Goal: Navigation & Orientation: Find specific page/section

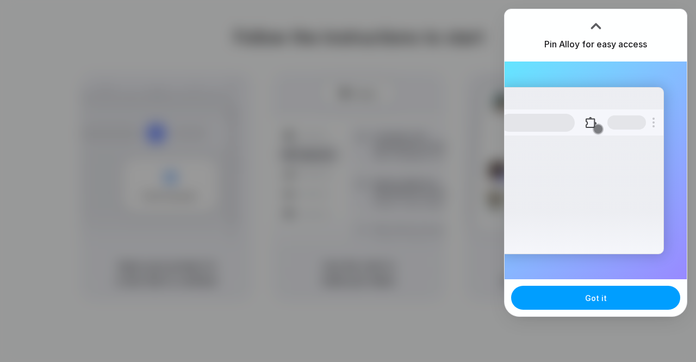
click at [596, 293] on span "Got it" at bounding box center [596, 297] width 22 height 11
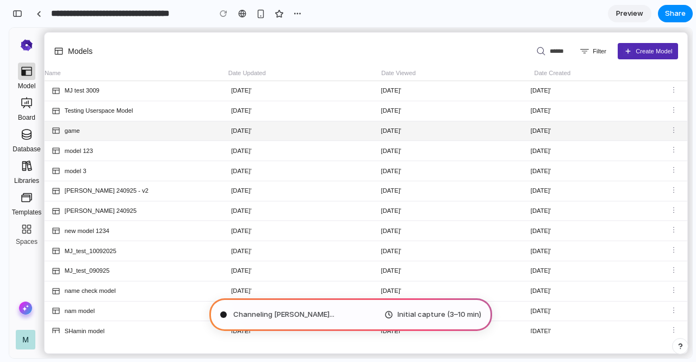
scroll to position [596, 0]
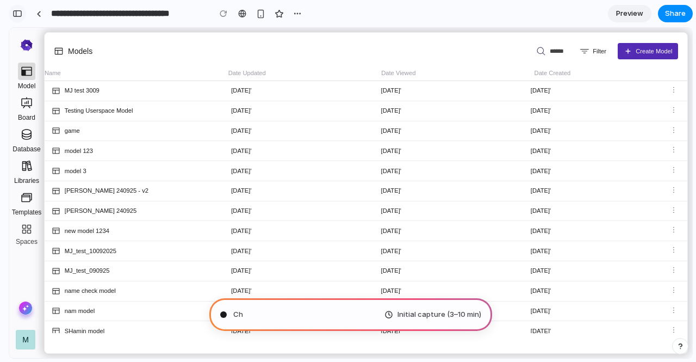
click at [18, 18] on button "button" at bounding box center [17, 13] width 17 height 17
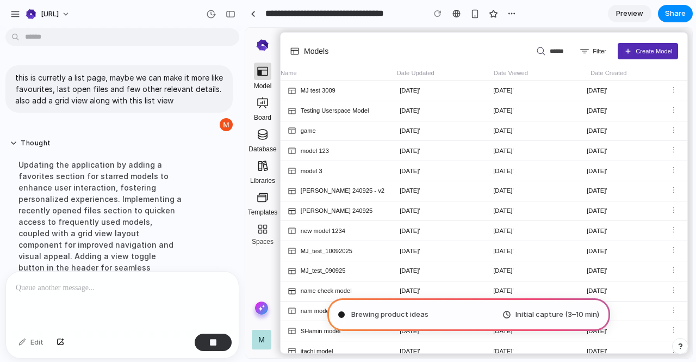
scroll to position [106, 0]
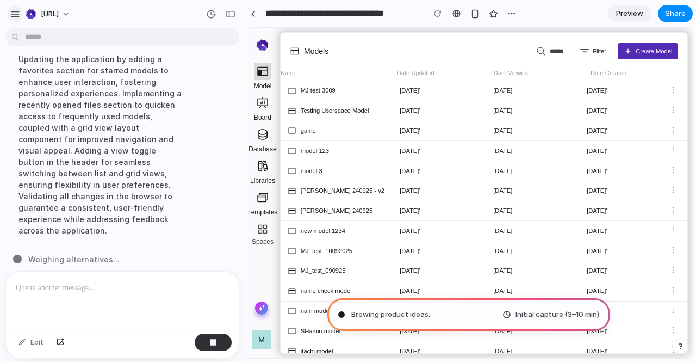
click at [14, 13] on div "button" at bounding box center [15, 14] width 10 height 10
click at [16, 14] on div "button" at bounding box center [15, 14] width 10 height 10
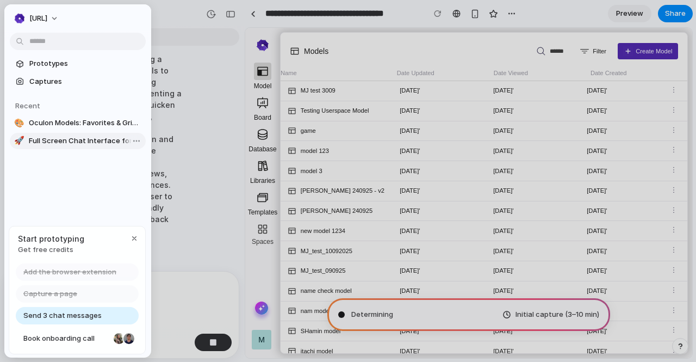
click at [59, 144] on span "Full Screen Chat Interface for Oculon Models" at bounding box center [85, 140] width 113 height 11
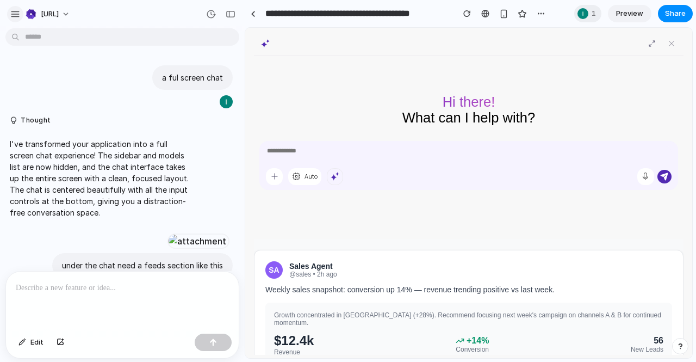
click at [14, 13] on div "button" at bounding box center [15, 14] width 10 height 10
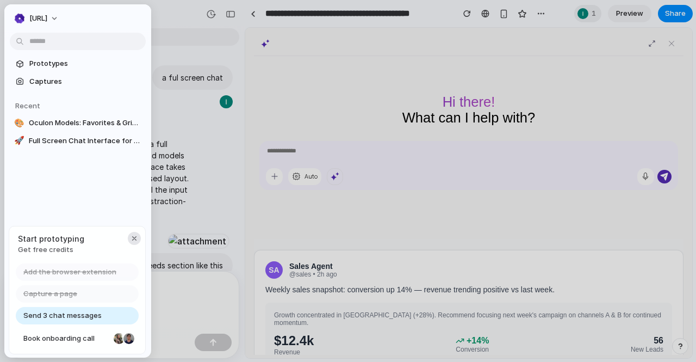
click at [132, 239] on div "button" at bounding box center [134, 238] width 9 height 9
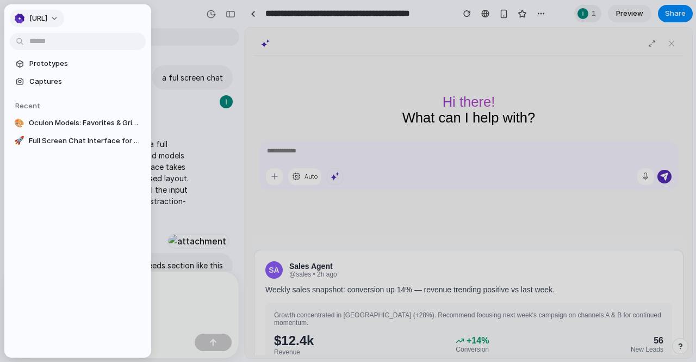
click at [47, 21] on span "Oculon.AI" at bounding box center [38, 18] width 18 height 11
click at [53, 42] on span "Settings" at bounding box center [44, 43] width 30 height 11
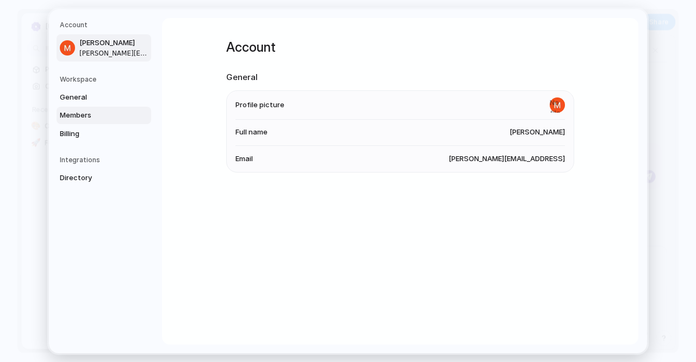
click at [89, 120] on span "Members" at bounding box center [95, 115] width 70 height 11
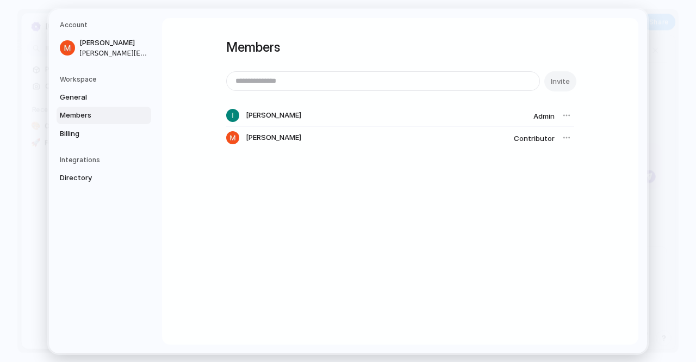
click at [564, 139] on div at bounding box center [566, 137] width 15 height 15
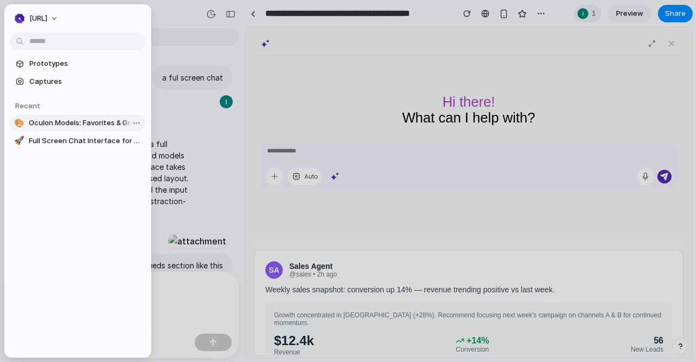
click at [98, 123] on span "Oculon Models: Favorites & Grid View" at bounding box center [85, 123] width 113 height 11
type input "**********"
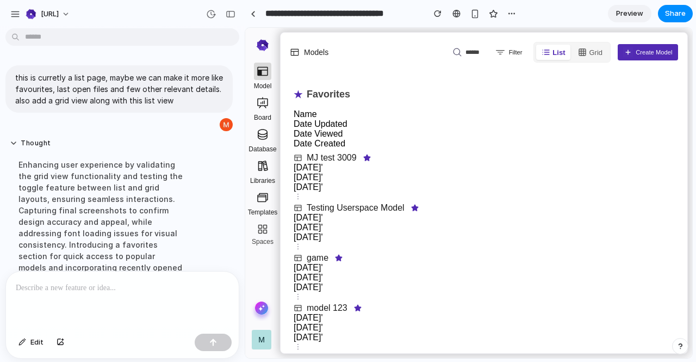
scroll to position [208, 0]
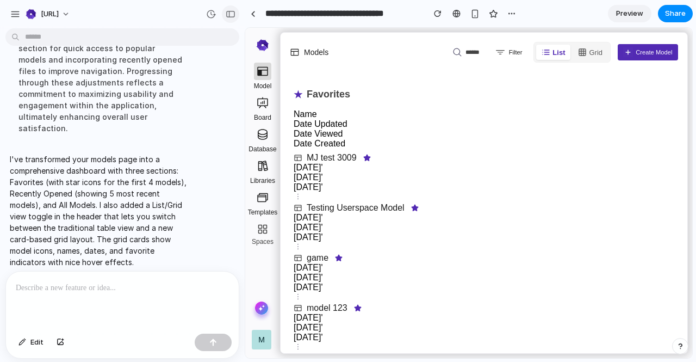
click at [229, 17] on div "button" at bounding box center [231, 14] width 10 height 8
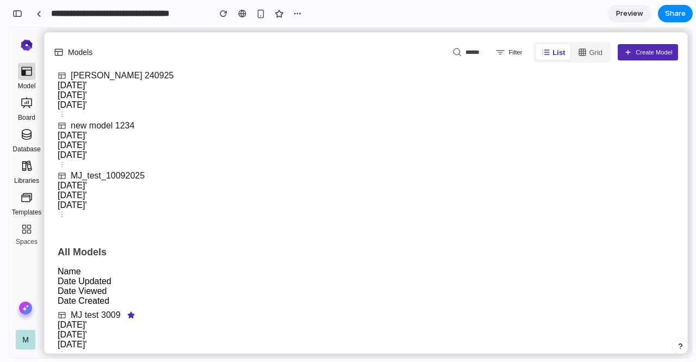
scroll to position [0, 0]
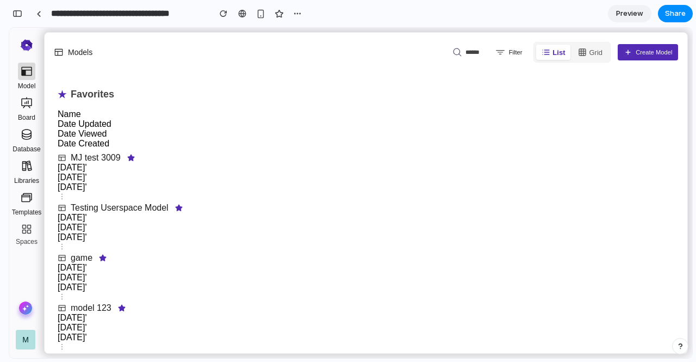
click at [595, 51] on button "Grid" at bounding box center [590, 52] width 35 height 15
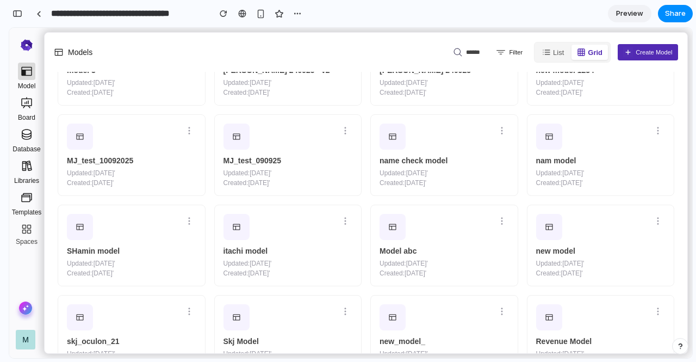
scroll to position [641, 0]
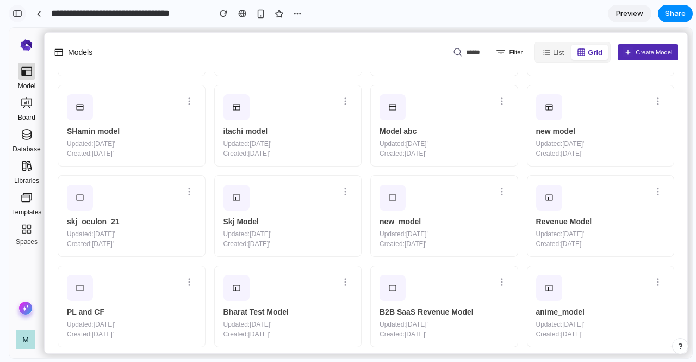
click at [12, 12] on button "button" at bounding box center [17, 13] width 17 height 17
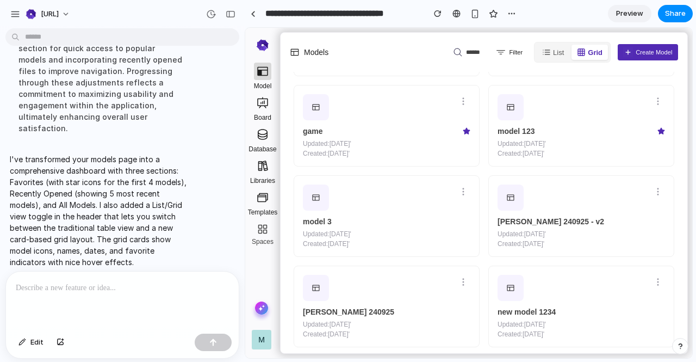
scroll to position [1001, 0]
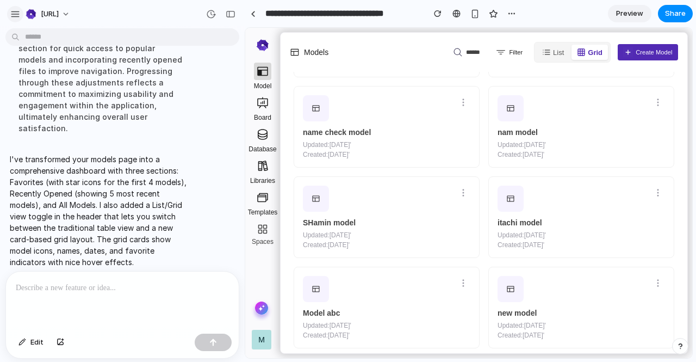
click at [16, 13] on div "button" at bounding box center [15, 14] width 10 height 10
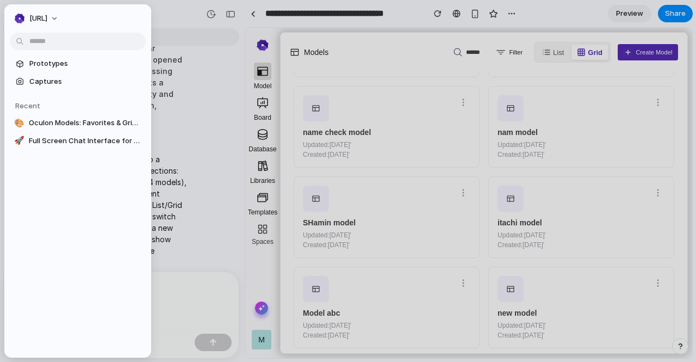
click at [16, 13] on div "Oculon.AI" at bounding box center [30, 18] width 33 height 11
click at [168, 11] on div at bounding box center [348, 181] width 696 height 362
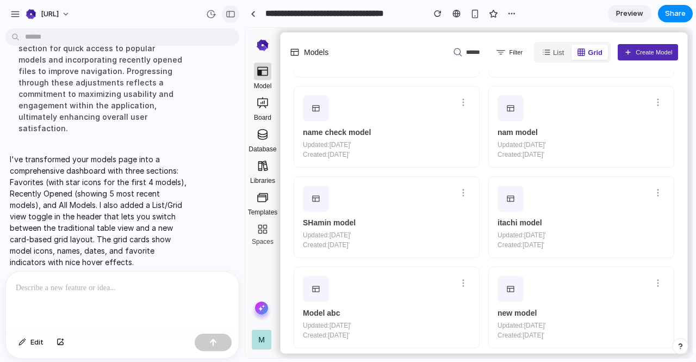
click at [234, 17] on div "button" at bounding box center [231, 14] width 10 height 8
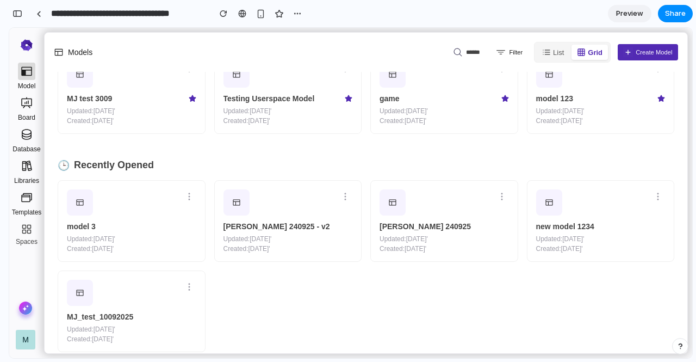
scroll to position [0, 0]
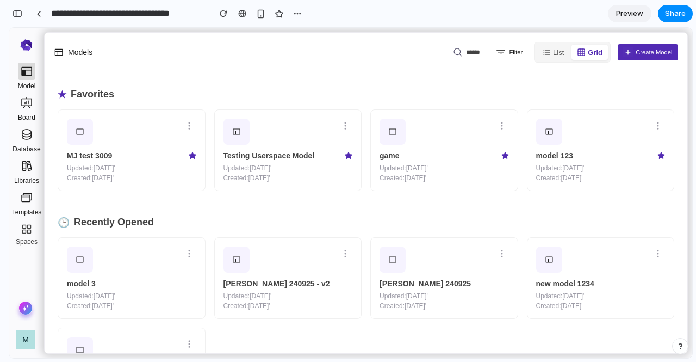
click at [555, 54] on button "List" at bounding box center [553, 52] width 33 height 15
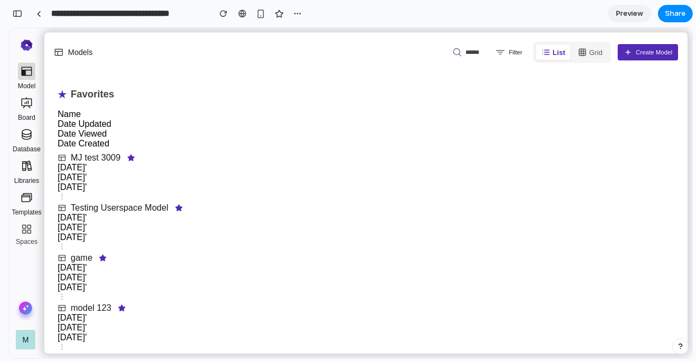
click at [591, 53] on button "Grid" at bounding box center [590, 52] width 35 height 15
